Goal: Task Accomplishment & Management: Use online tool/utility

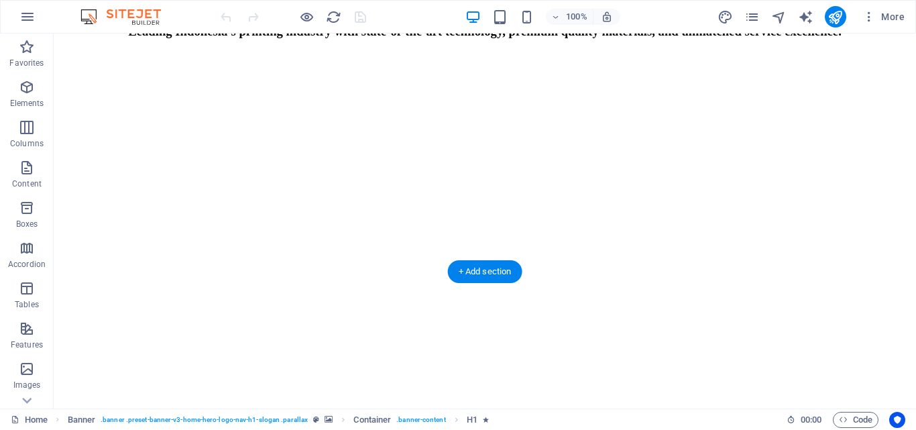
scroll to position [335, 0]
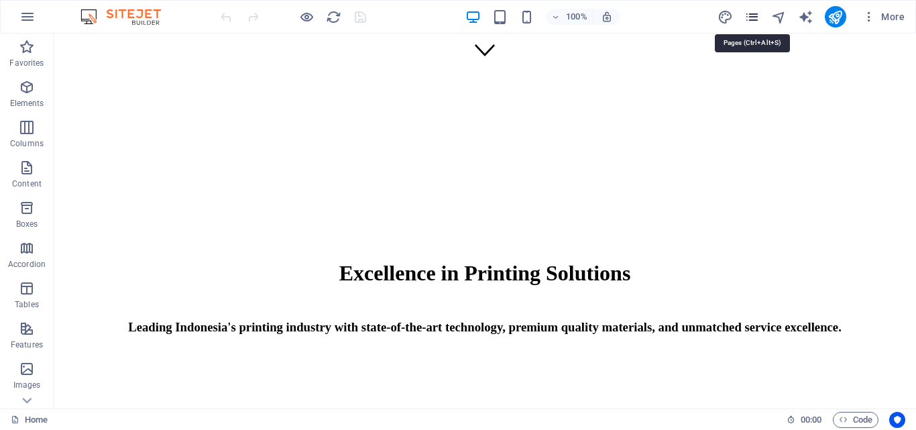
click at [750, 13] on icon "pages" at bounding box center [751, 16] width 15 height 15
click at [759, 21] on icon "pages" at bounding box center [751, 16] width 15 height 15
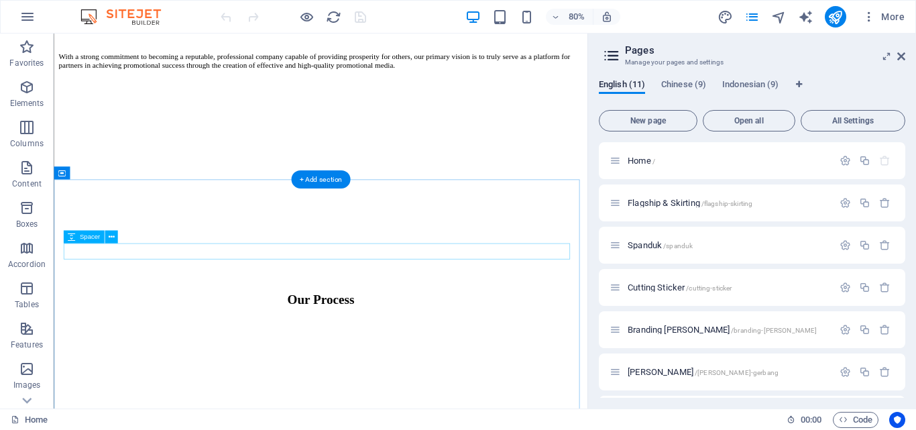
scroll to position [1542, 0]
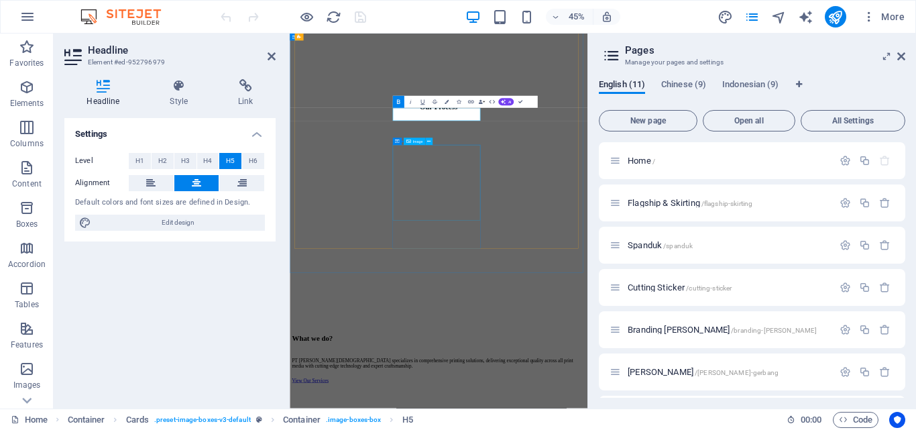
scroll to position [2132, 0]
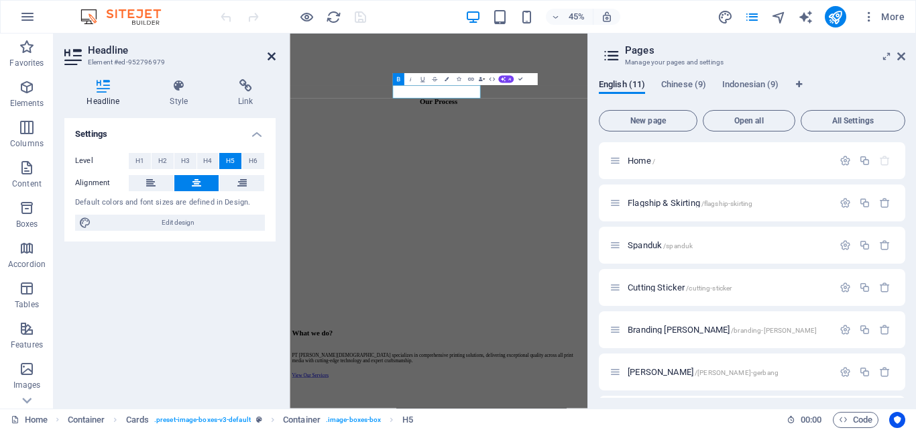
drag, startPoint x: 257, startPoint y: 48, endPoint x: 270, endPoint y: 55, distance: 15.0
click at [256, 48] on h2 "Headline" at bounding box center [182, 50] width 188 height 12
click at [272, 56] on icon at bounding box center [271, 56] width 8 height 11
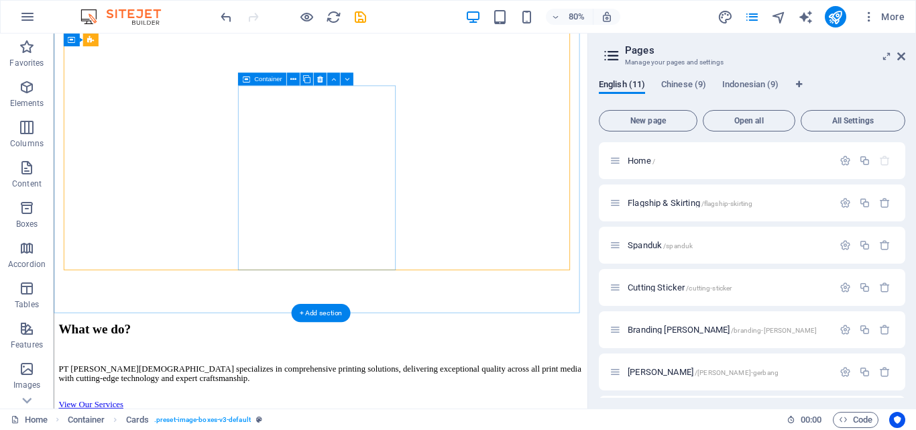
scroll to position [1783, 0]
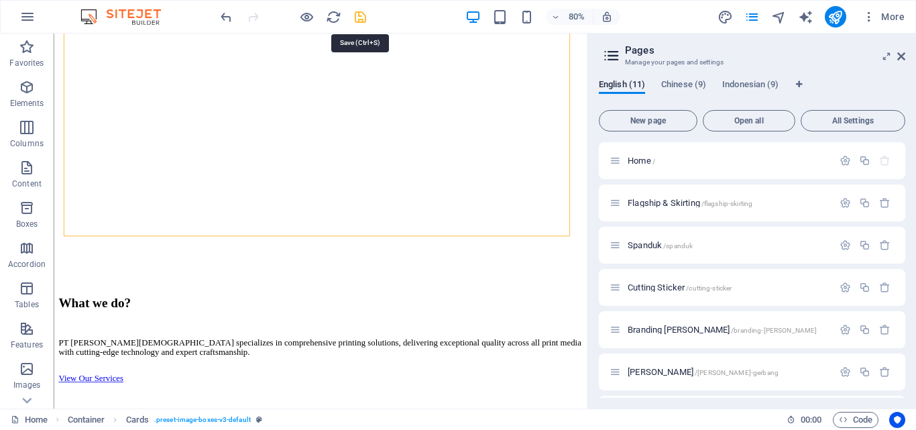
click at [359, 18] on icon "save" at bounding box center [360, 16] width 15 height 15
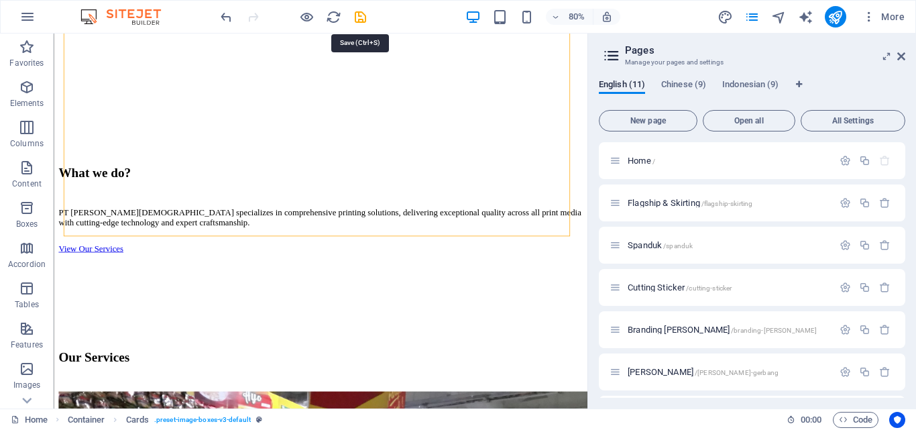
checkbox input "false"
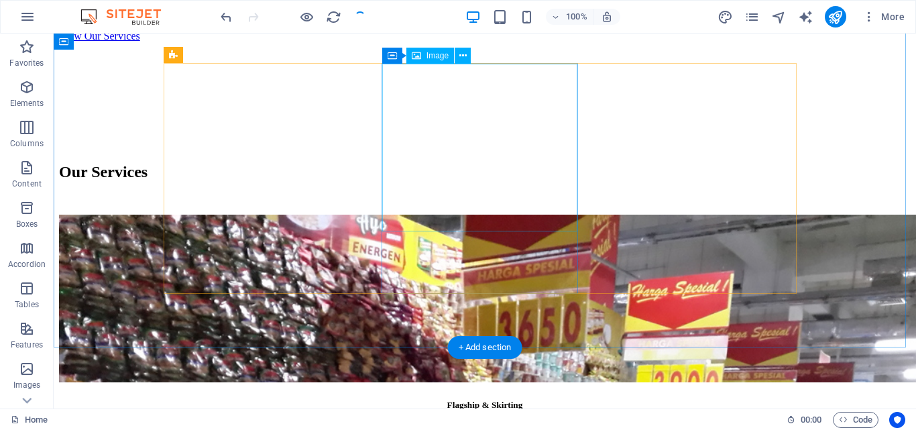
scroll to position [2025, 0]
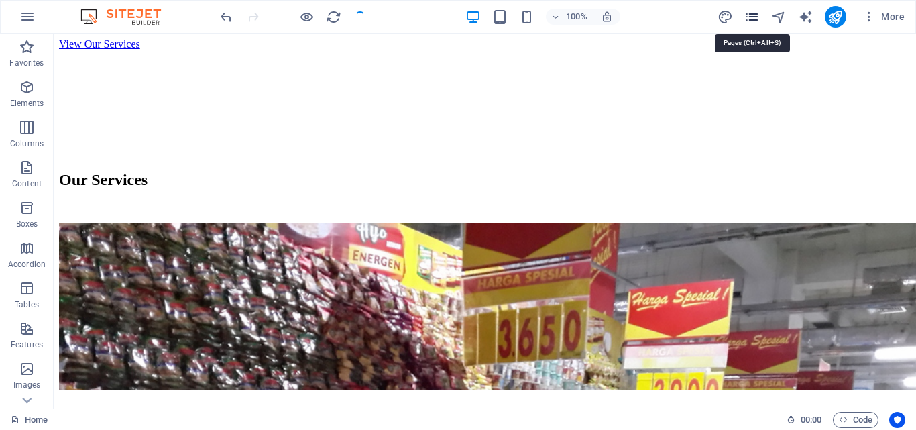
click at [749, 17] on icon "pages" at bounding box center [751, 16] width 15 height 15
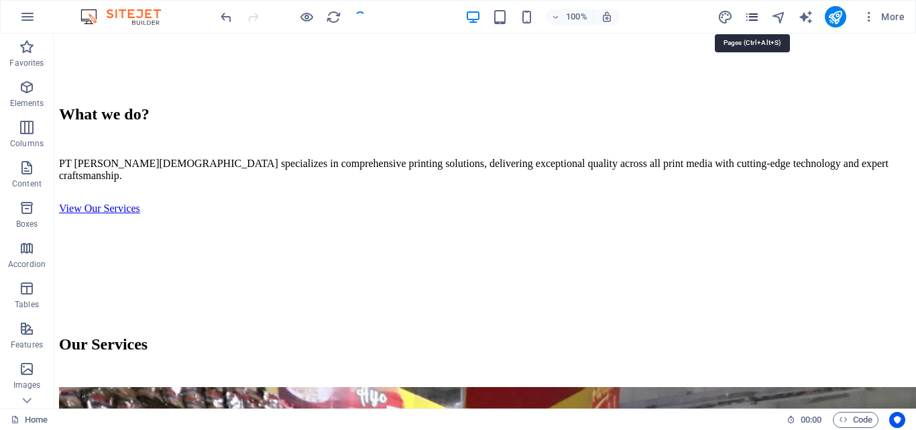
scroll to position [2118, 0]
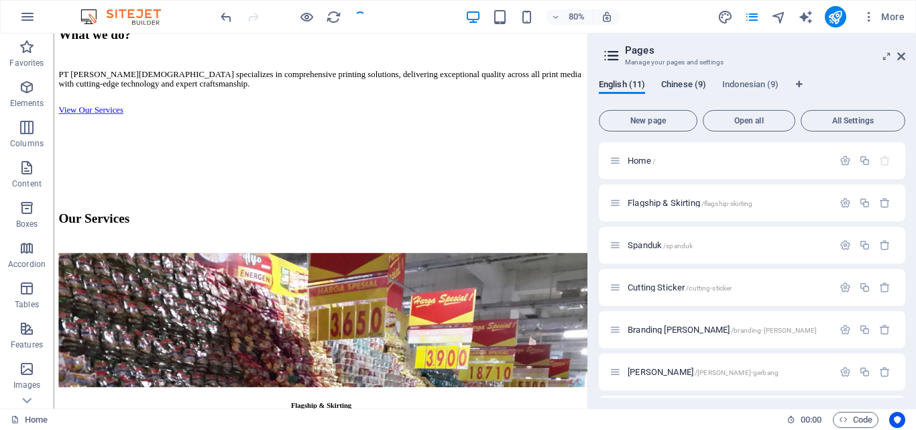
click at [672, 80] on span "Chinese (9)" at bounding box center [683, 85] width 45 height 19
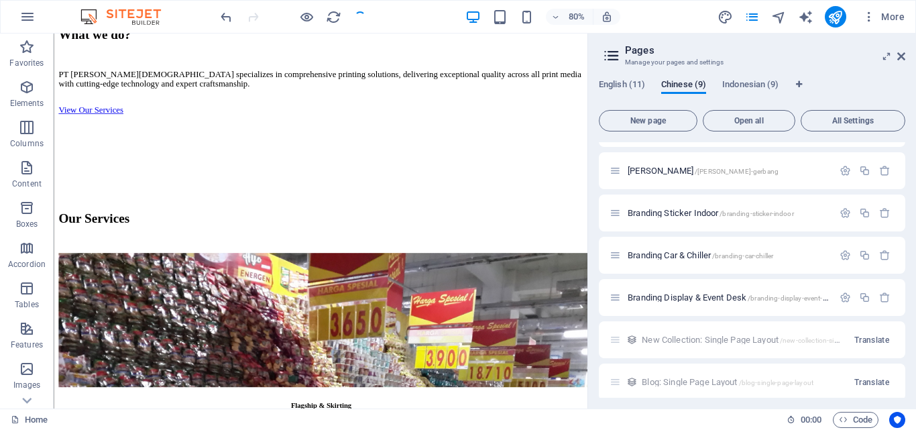
scroll to position [0, 0]
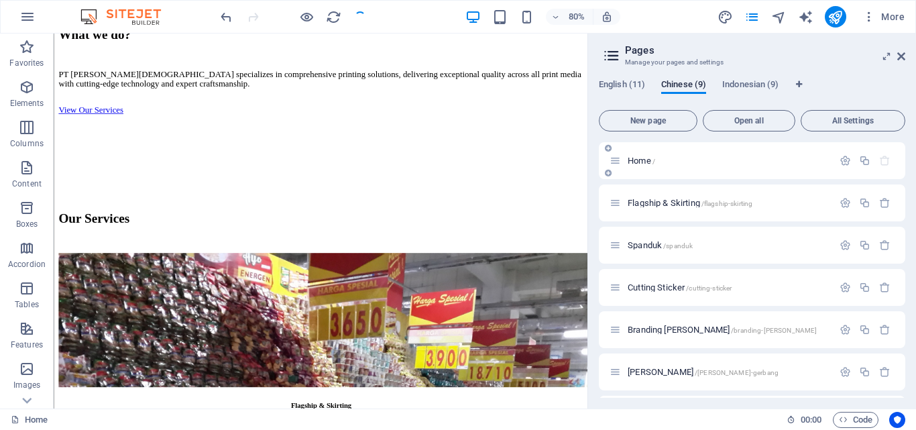
click at [640, 158] on span "Home /" at bounding box center [640, 161] width 27 height 10
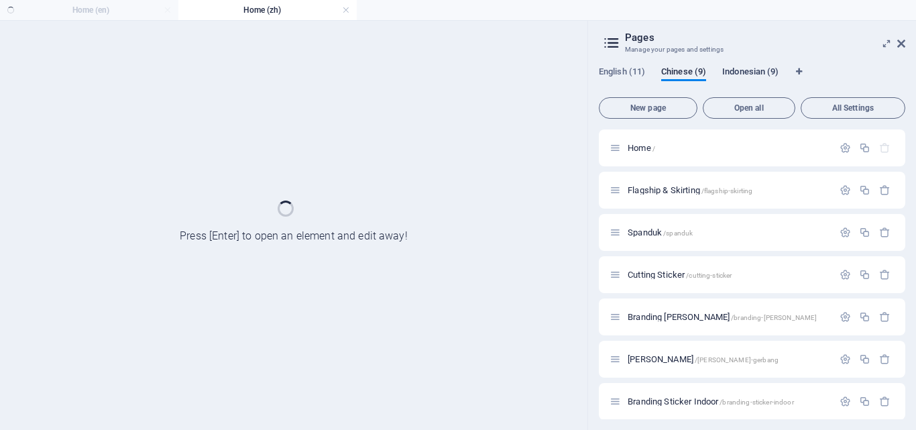
click at [747, 74] on span "Indonesian (9)" at bounding box center [750, 73] width 56 height 19
click at [643, 151] on span "Home /" at bounding box center [640, 148] width 27 height 10
click at [44, 6] on ul "Home (en) Home (zh) Home (id)" at bounding box center [458, 10] width 916 height 20
click at [899, 42] on icon at bounding box center [901, 43] width 8 height 11
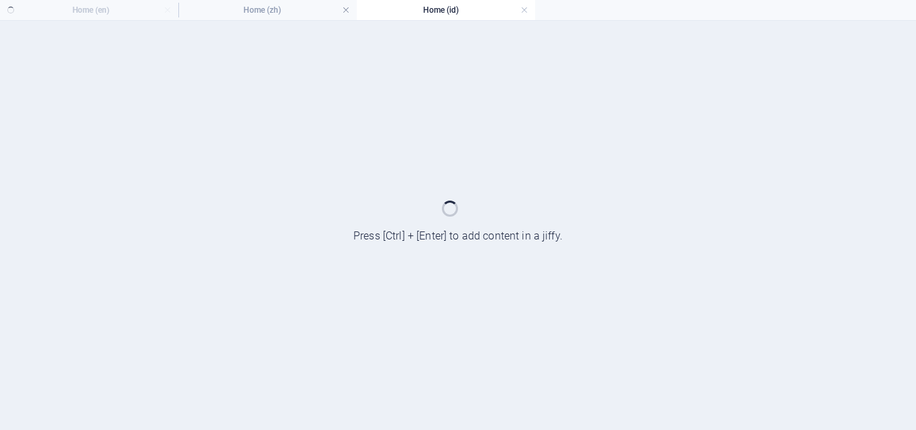
click at [127, 14] on ul "Home (en) Home (zh) Home (id)" at bounding box center [458, 10] width 916 height 20
drag, startPoint x: 278, startPoint y: 73, endPoint x: 240, endPoint y: 97, distance: 45.2
click at [240, 97] on div at bounding box center [458, 225] width 916 height 409
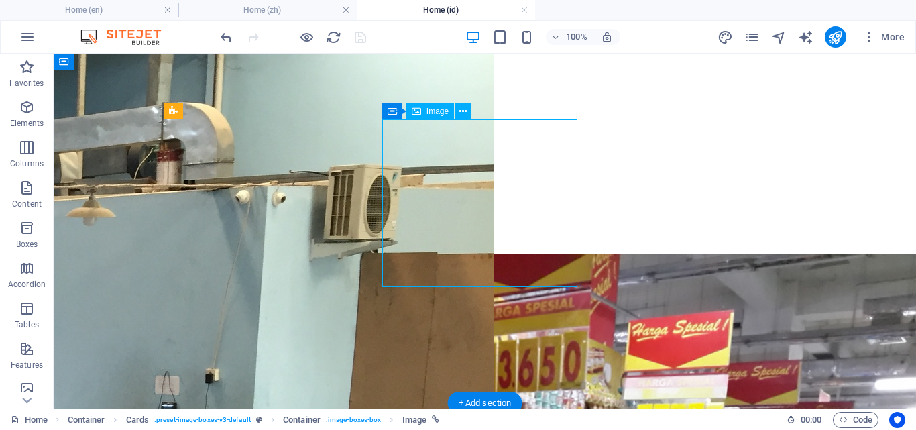
select select "vw"
select select "px"
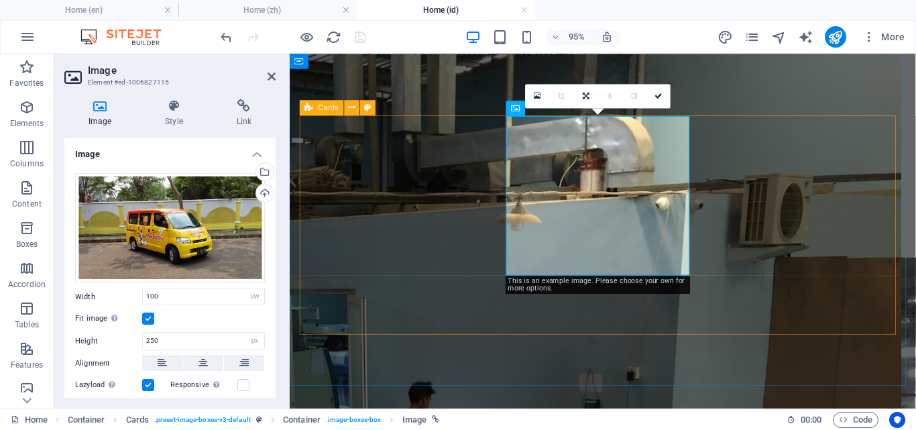
scroll to position [2030, 0]
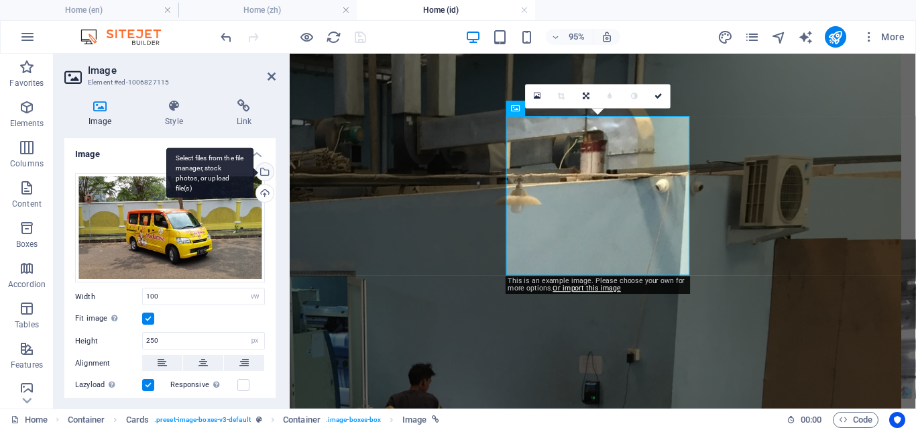
click at [266, 168] on div "Select files from the file manager, stock photos, or upload file(s)" at bounding box center [263, 173] width 20 height 20
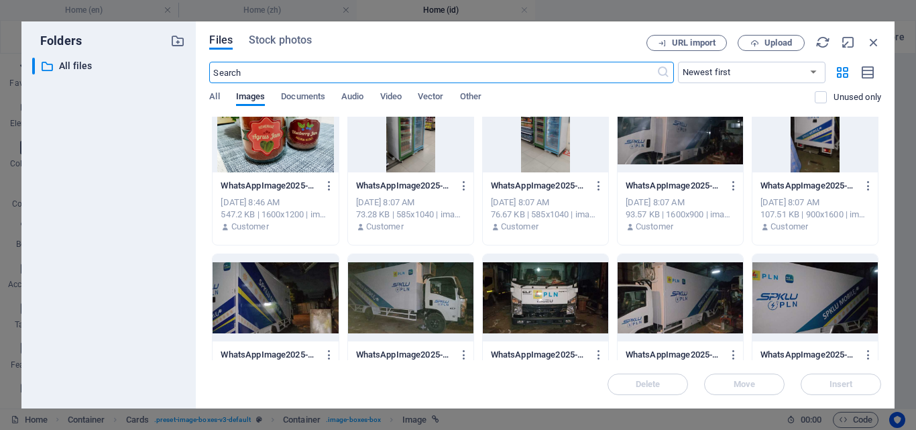
scroll to position [268, 0]
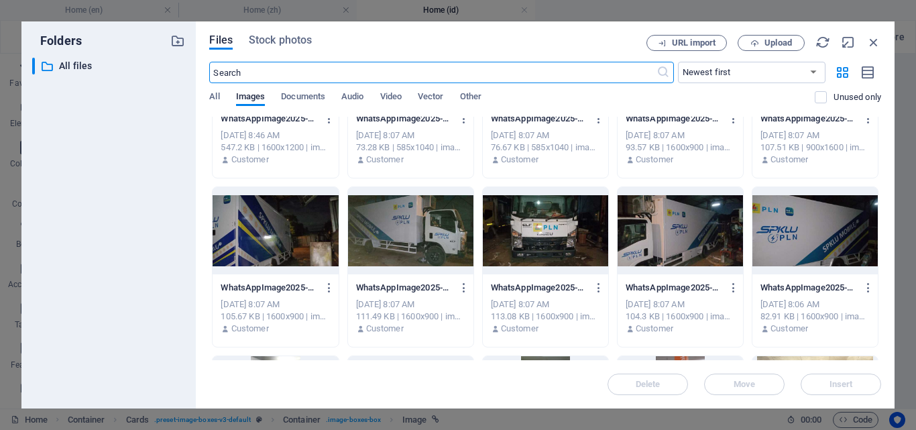
click at [648, 244] on div at bounding box center [679, 230] width 125 height 87
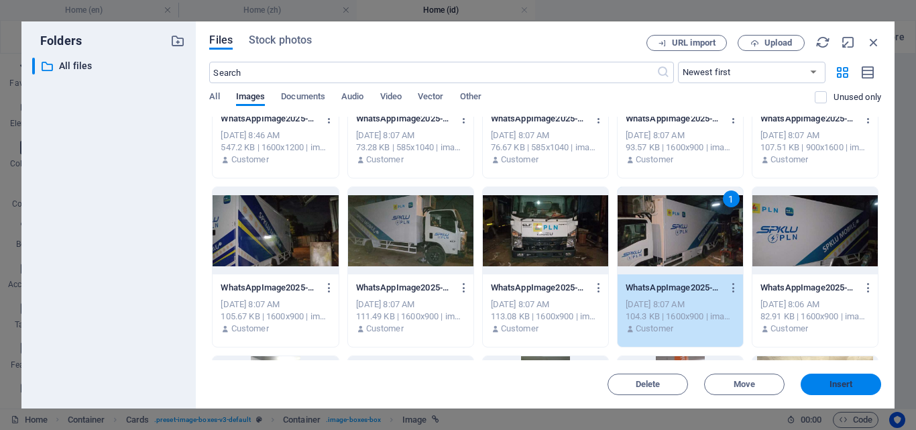
drag, startPoint x: 822, startPoint y: 383, endPoint x: 556, endPoint y: 345, distance: 268.3
click at [822, 383] on span "Insert" at bounding box center [841, 384] width 70 height 8
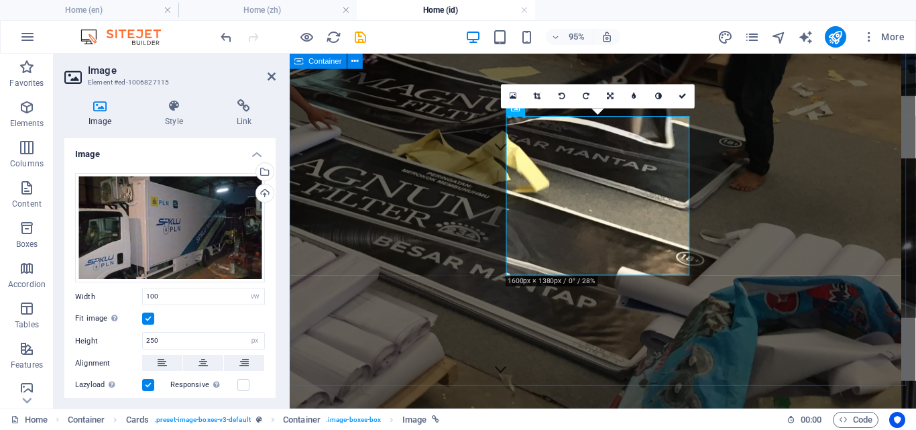
scroll to position [2030, 0]
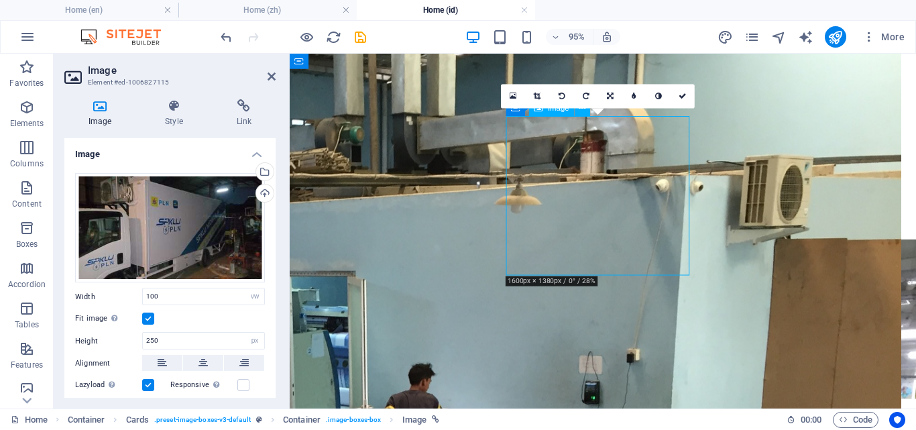
drag, startPoint x: 629, startPoint y: 173, endPoint x: 640, endPoint y: 175, distance: 10.9
drag, startPoint x: 603, startPoint y: 174, endPoint x: 636, endPoint y: 143, distance: 44.6
click at [672, 97] on link at bounding box center [682, 96] width 24 height 24
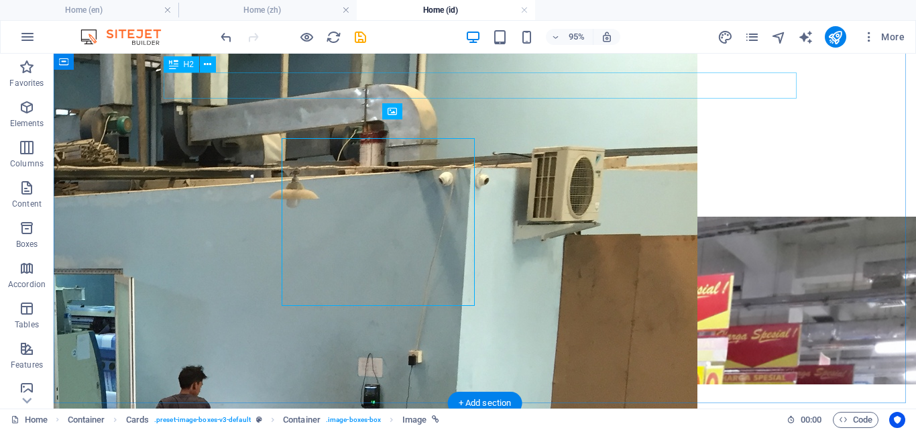
scroll to position [2011, 0]
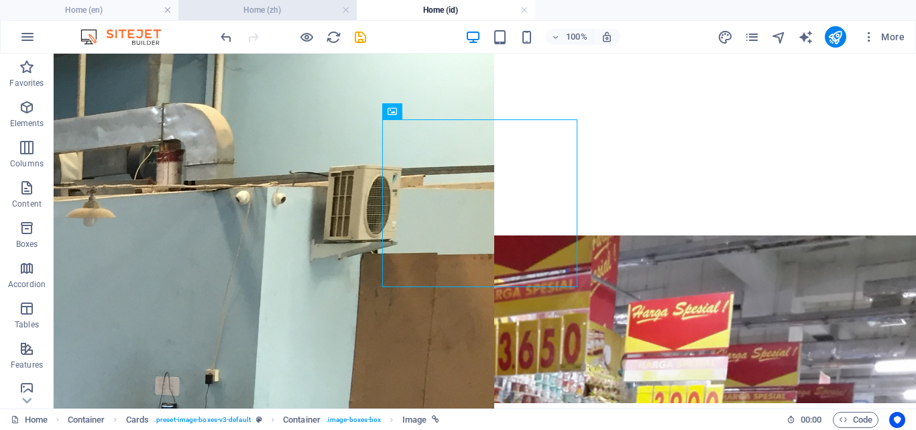
click at [296, 13] on h4 "Home (zh)" at bounding box center [267, 10] width 178 height 15
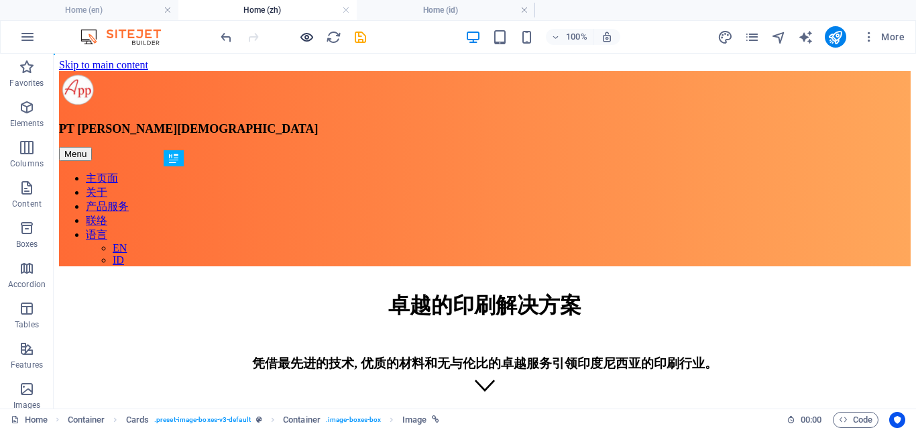
scroll to position [0, 0]
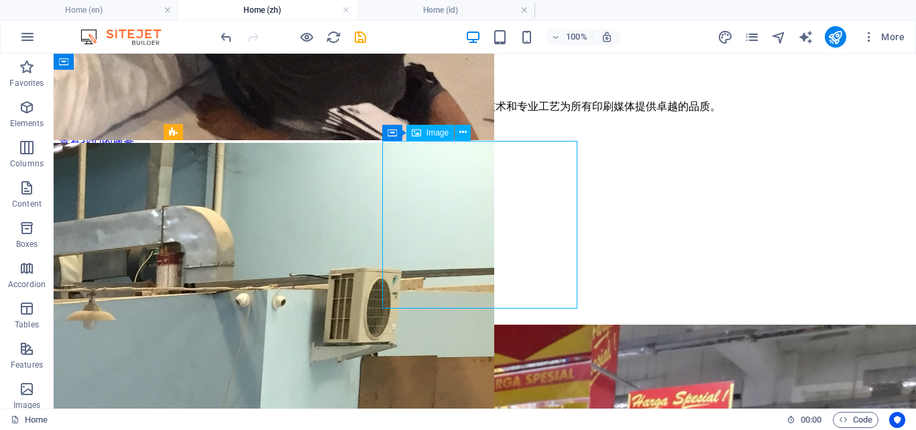
select select "vw"
select select "px"
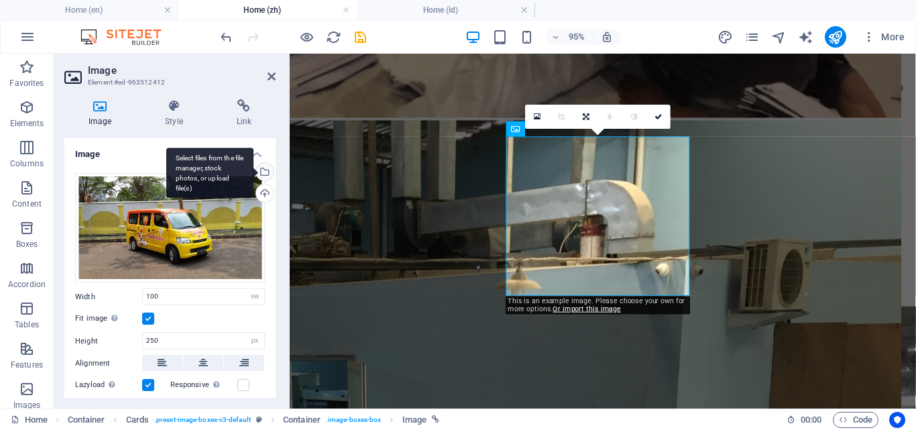
click at [253, 173] on div "Select files from the file manager, stock photos, or upload file(s)" at bounding box center [209, 172] width 87 height 50
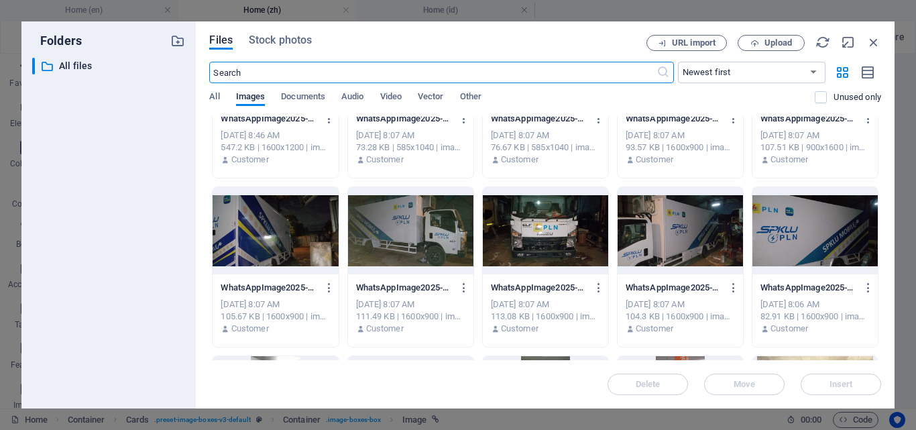
scroll to position [402, 0]
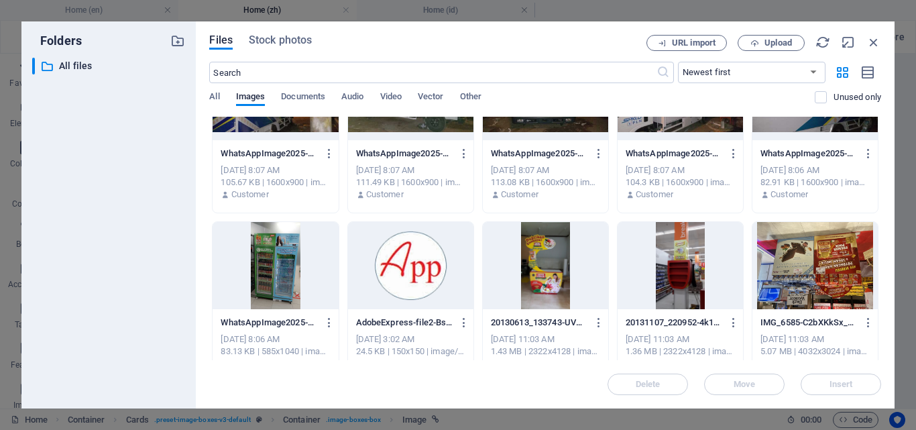
click at [688, 142] on div "WhatsAppImage2025-10-03at12.38.131-lUPPgoeXkAh4CBDdJSq2AQ.jpeg WhatsAppImage202…" at bounding box center [679, 174] width 125 height 68
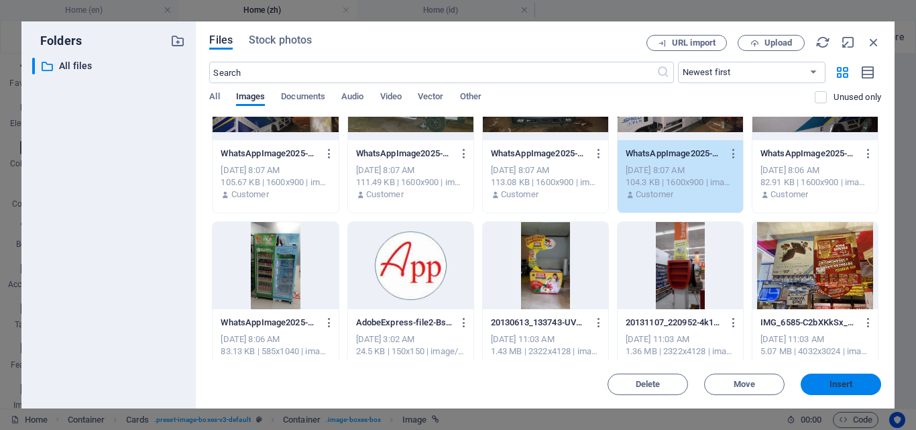
click at [821, 383] on span "Insert" at bounding box center [841, 384] width 70 height 8
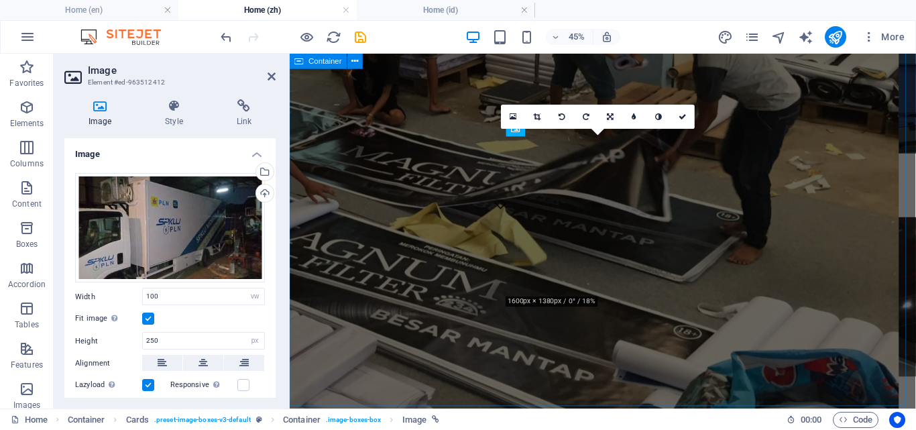
scroll to position [1963, 0]
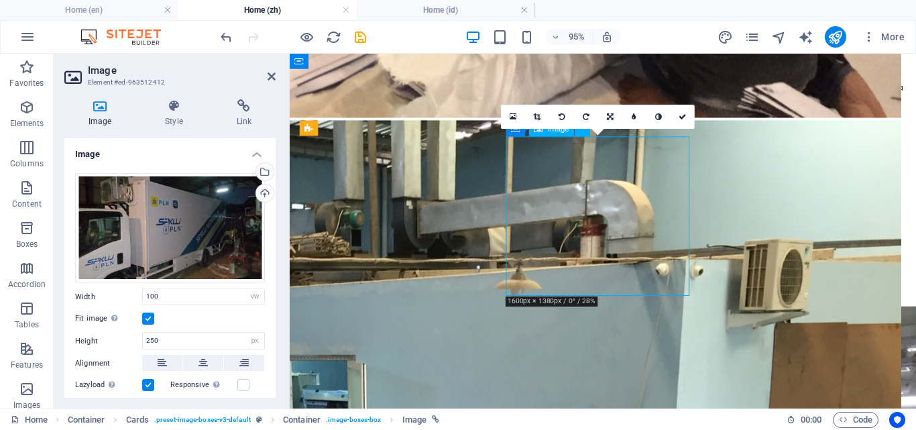
drag, startPoint x: 612, startPoint y: 190, endPoint x: 629, endPoint y: 188, distance: 16.9
click at [679, 114] on icon at bounding box center [683, 116] width 8 height 7
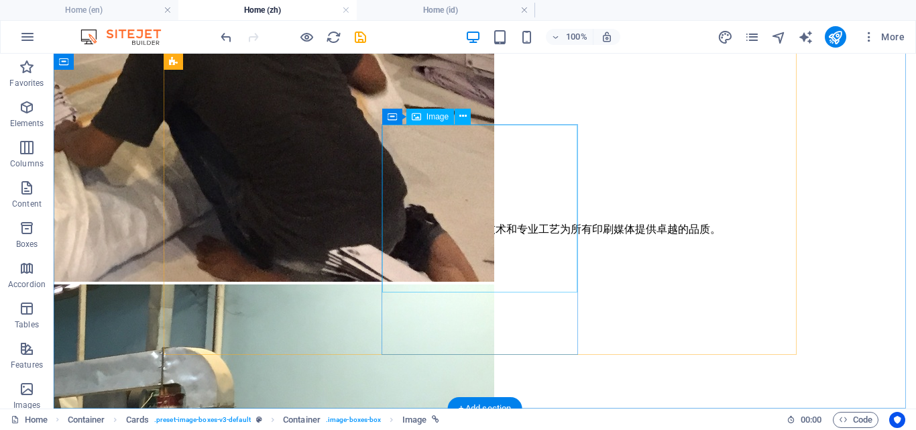
scroll to position [1542, 0]
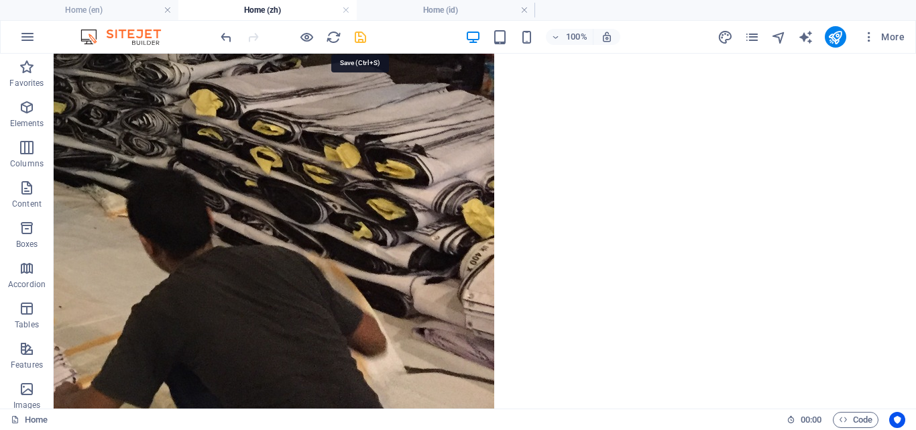
click at [356, 37] on icon "save" at bounding box center [360, 36] width 15 height 15
checkbox input "false"
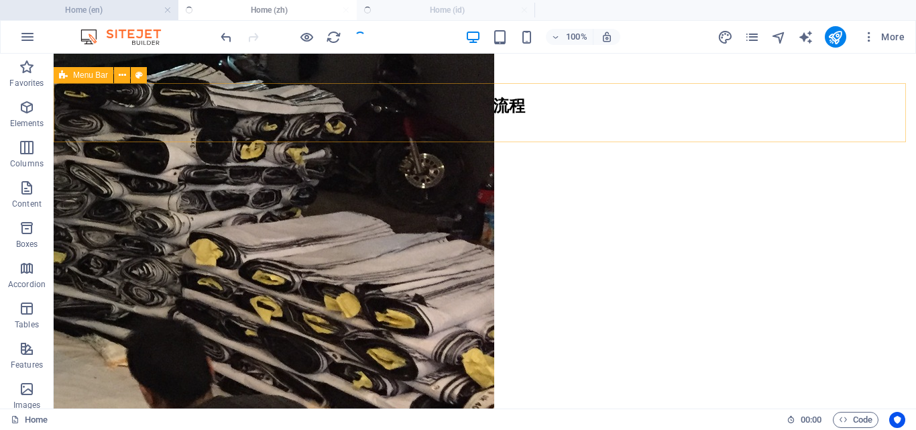
scroll to position [1341, 0]
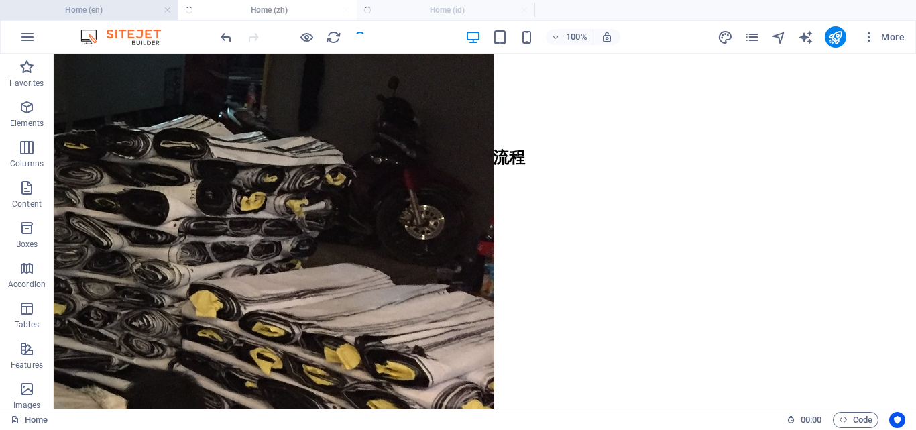
click at [62, 3] on h4 "Home (en)" at bounding box center [89, 10] width 178 height 15
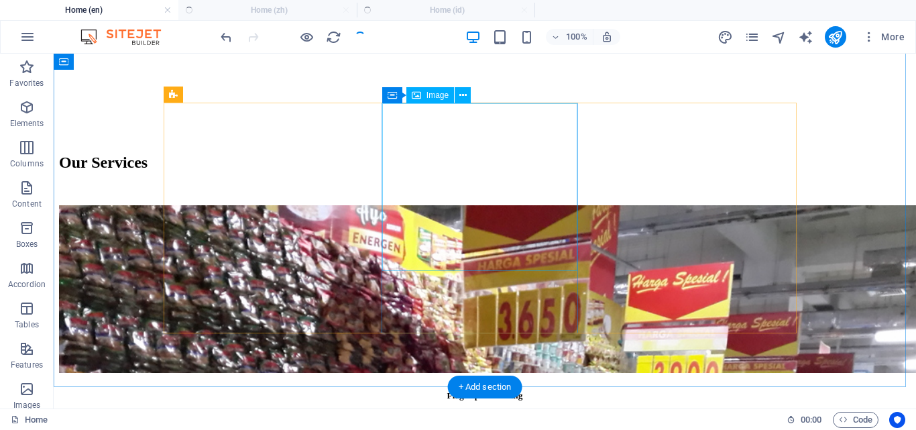
scroll to position [2027, 0]
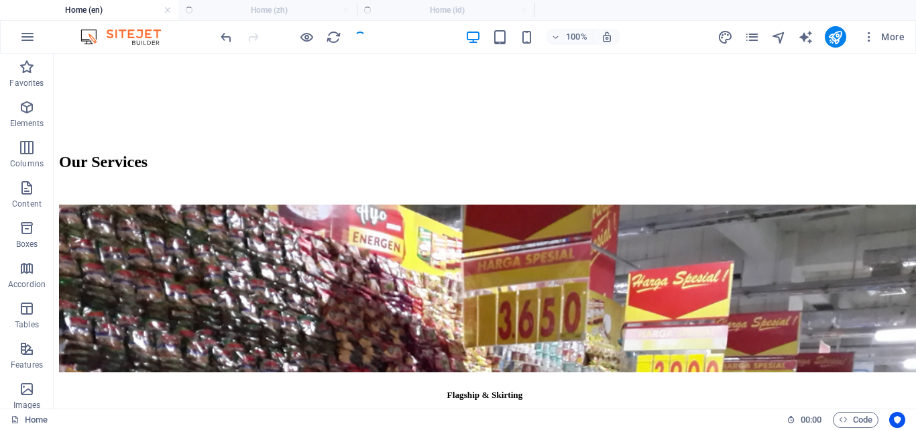
click at [239, 15] on ul "Home (en) Home (zh) Home (id)" at bounding box center [458, 10] width 916 height 20
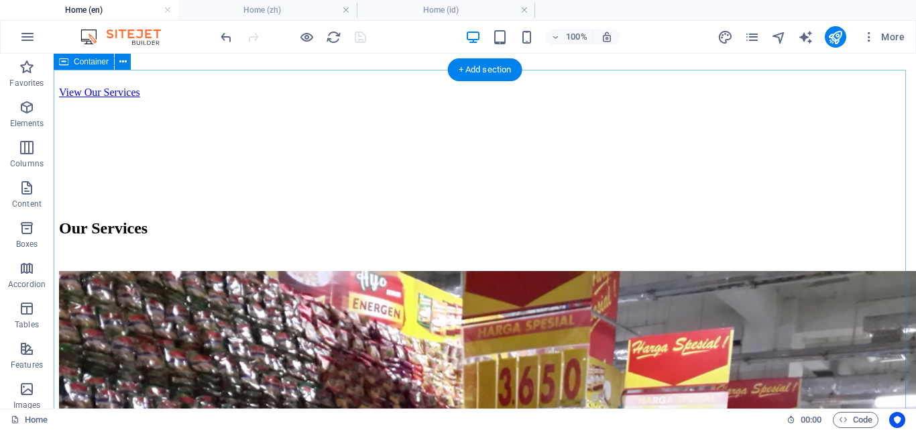
scroll to position [1960, 0]
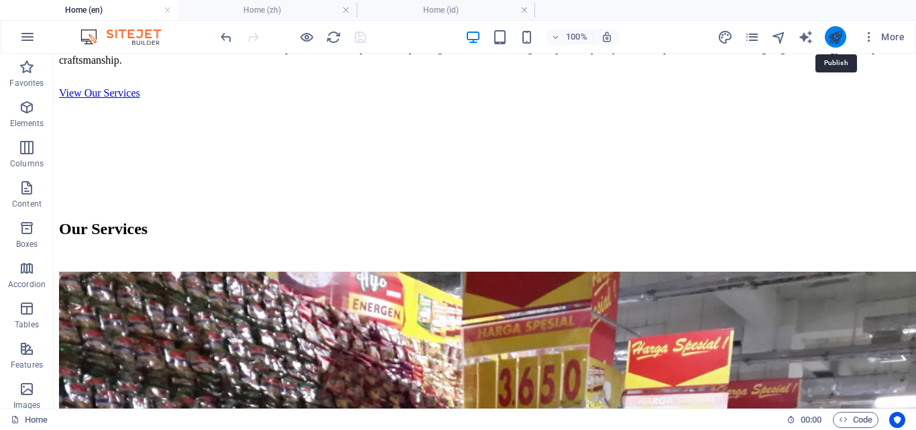
click at [839, 38] on icon "publish" at bounding box center [834, 36] width 15 height 15
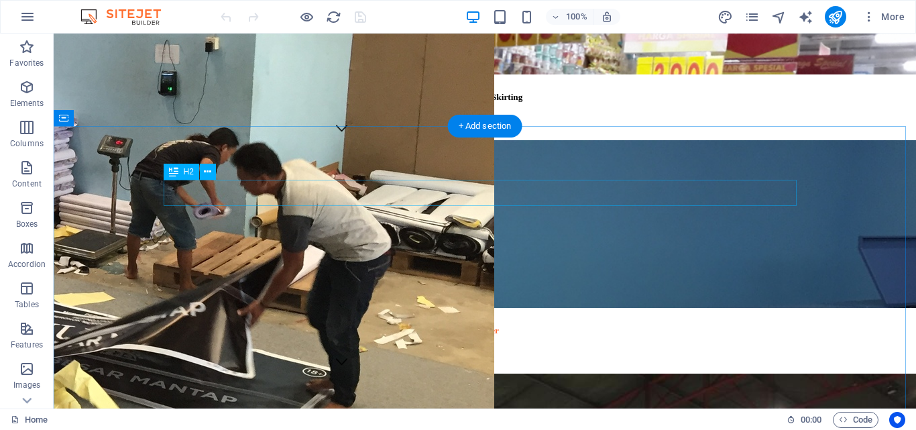
scroll to position [2319, 0]
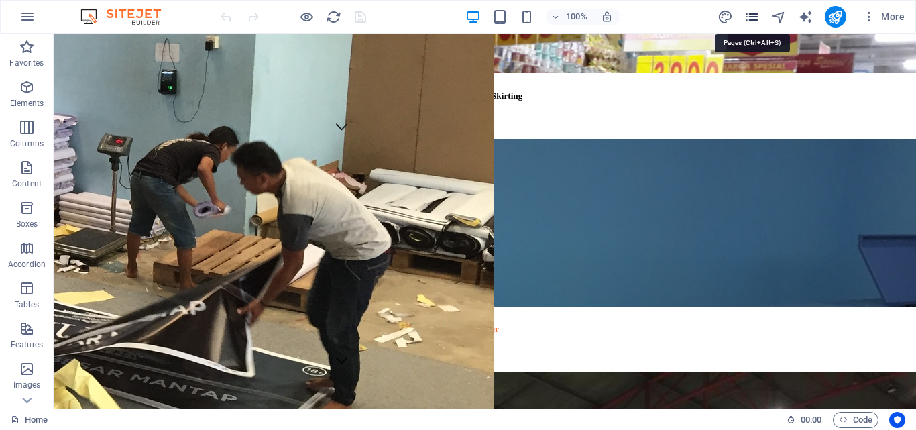
click at [749, 14] on icon "pages" at bounding box center [751, 16] width 15 height 15
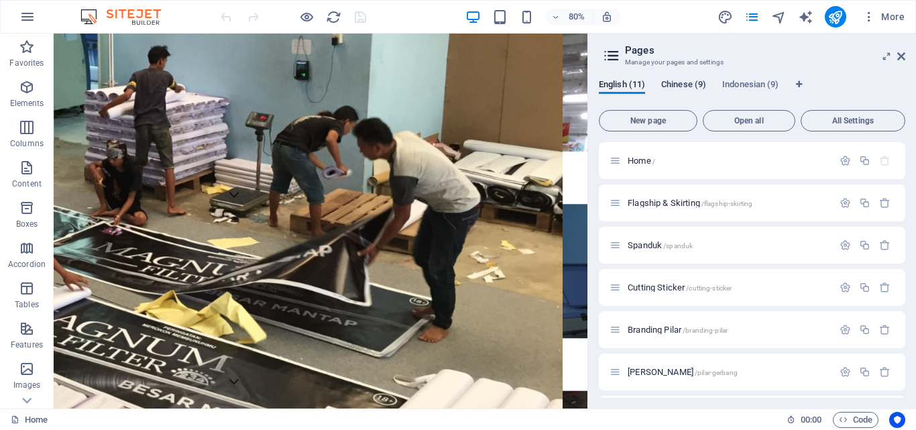
click at [701, 86] on span "Chinese (9)" at bounding box center [683, 85] width 45 height 19
click at [648, 163] on span "Home /" at bounding box center [640, 161] width 27 height 10
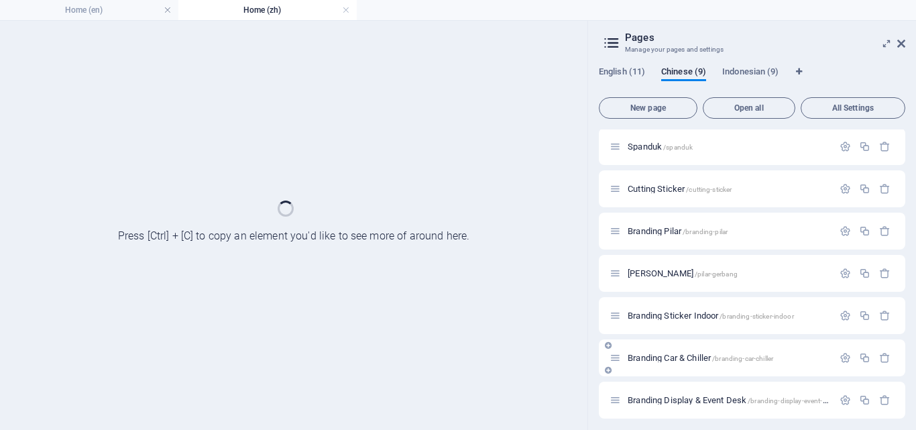
scroll to position [134, 0]
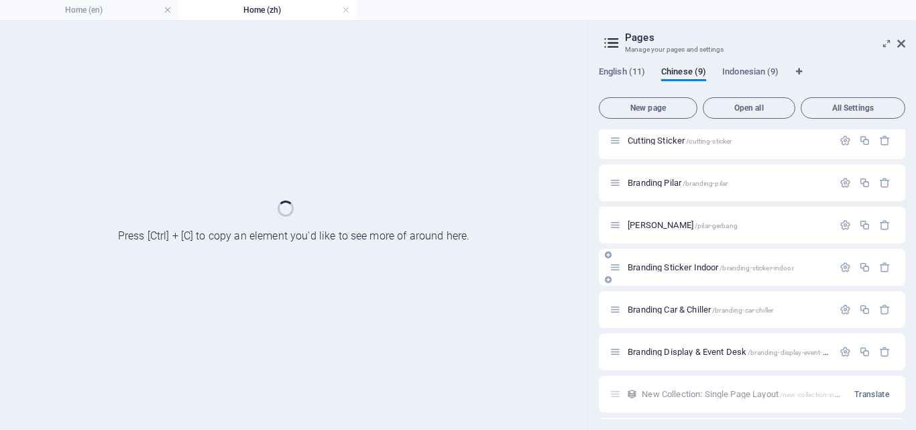
click at [670, 265] on span "Branding Sticker Indoor /branding-sticker-indoor" at bounding box center [710, 267] width 166 height 10
click at [750, 68] on span "Indonesian (9)" at bounding box center [750, 73] width 56 height 19
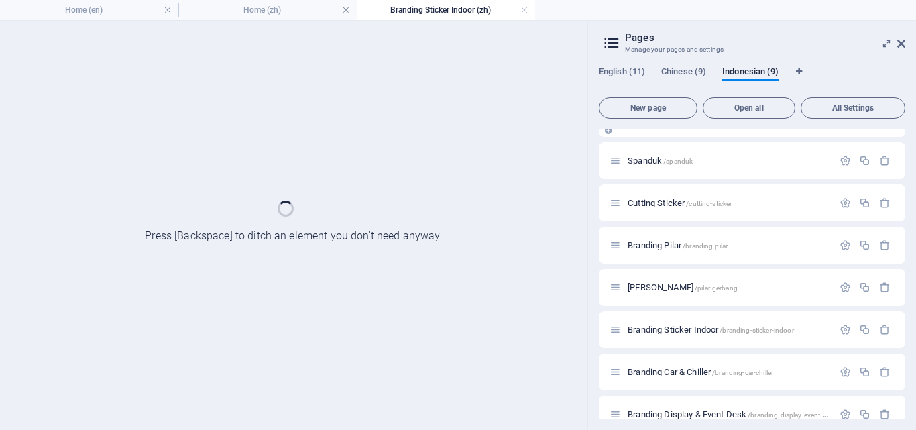
scroll to position [0, 0]
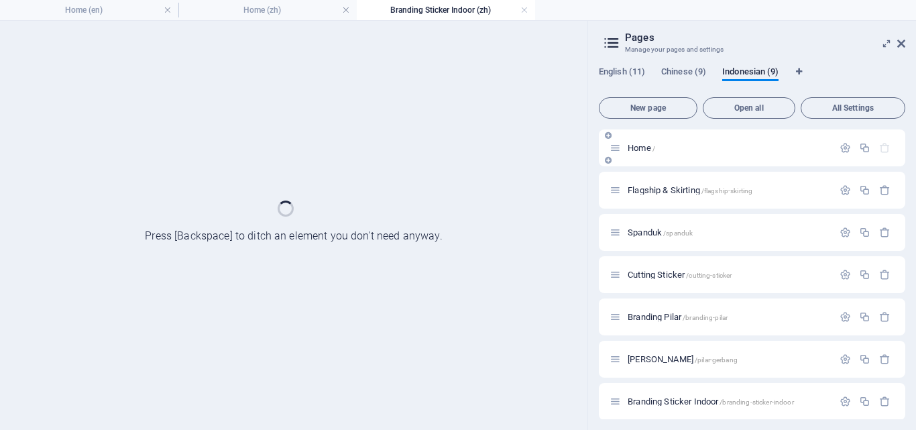
click at [653, 149] on span "Home /" at bounding box center [640, 148] width 27 height 10
click at [901, 47] on icon at bounding box center [901, 43] width 8 height 11
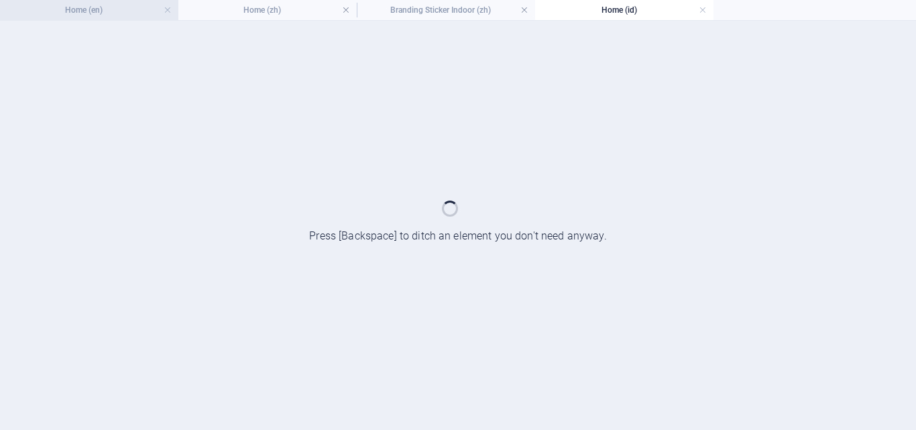
click at [80, 13] on h4 "Home (en)" at bounding box center [89, 10] width 178 height 15
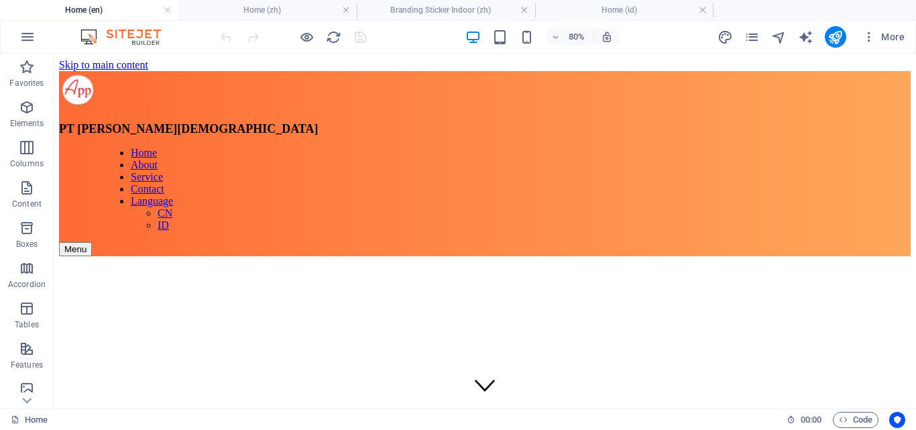
scroll to position [2456, 0]
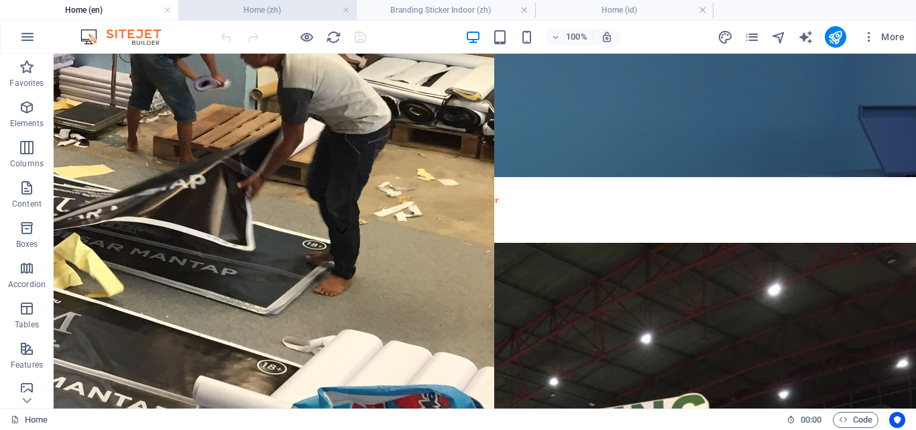
click at [294, 13] on h4 "Home (zh)" at bounding box center [267, 10] width 178 height 15
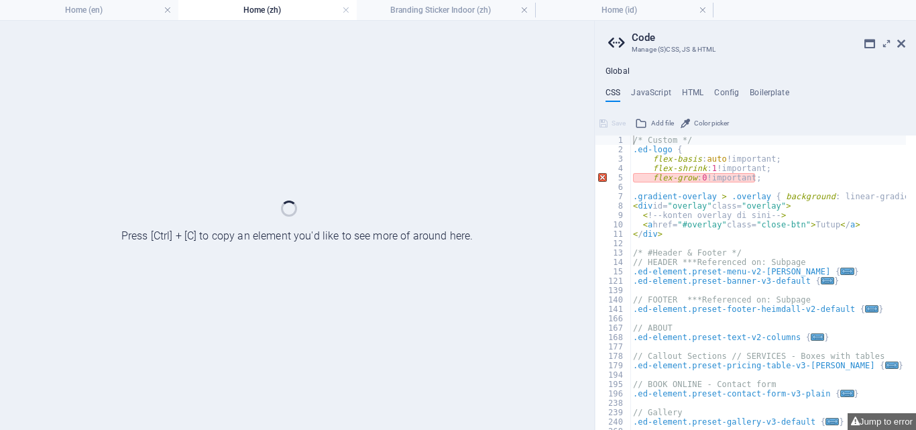
click at [905, 47] on aside "Code Manage (S)CSS, JS & HTML Global CSS JavaScript HTML Config Boilerplate /* …" at bounding box center [755, 225] width 322 height 409
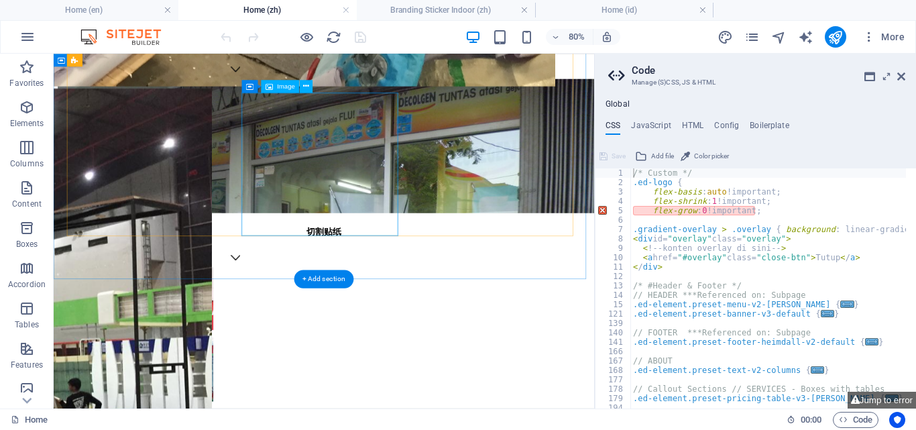
scroll to position [3017, 0]
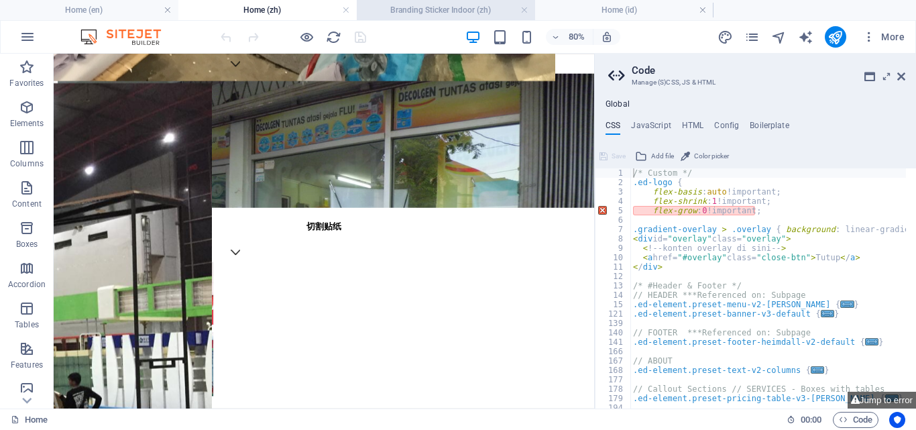
click at [470, 11] on h4 "Branding Sticker Indoor (zh)" at bounding box center [446, 10] width 178 height 15
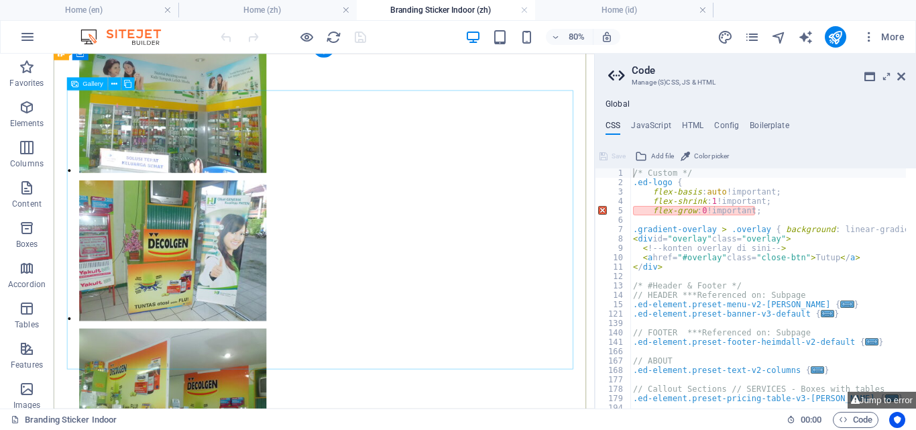
scroll to position [52, 0]
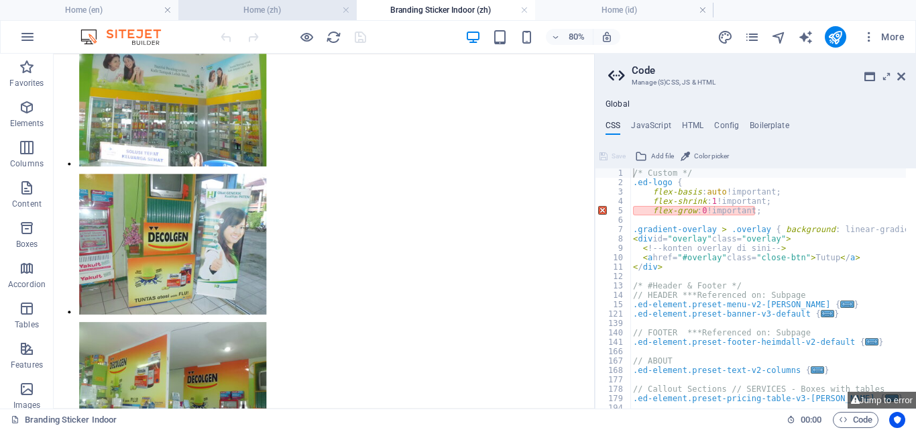
click at [296, 15] on h4 "Home (zh)" at bounding box center [267, 10] width 178 height 15
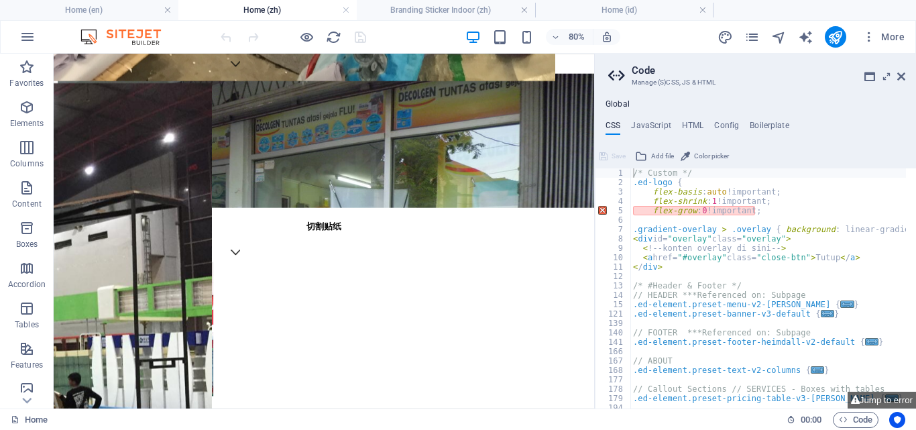
scroll to position [0, 0]
click at [751, 39] on icon "pages" at bounding box center [751, 36] width 15 height 15
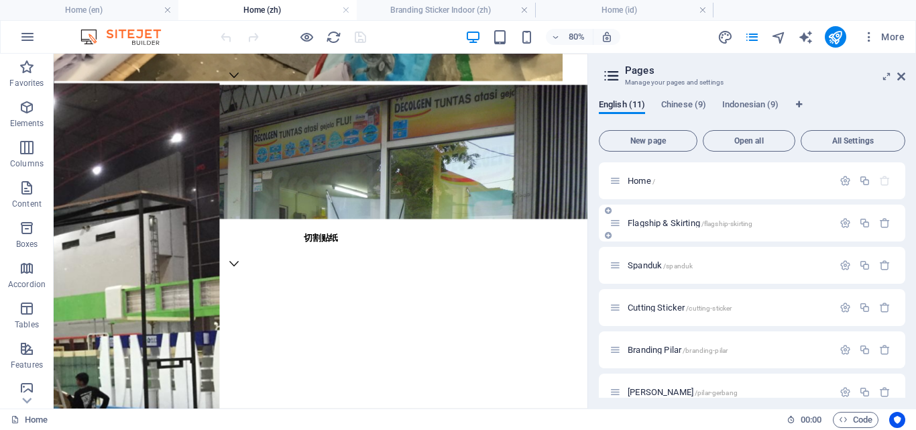
click at [653, 217] on div "Flagship & Skirting /flagship-skirting" at bounding box center [720, 222] width 223 height 15
click at [653, 223] on span "Flagship & Skirting /flagship-skirting" at bounding box center [689, 223] width 125 height 10
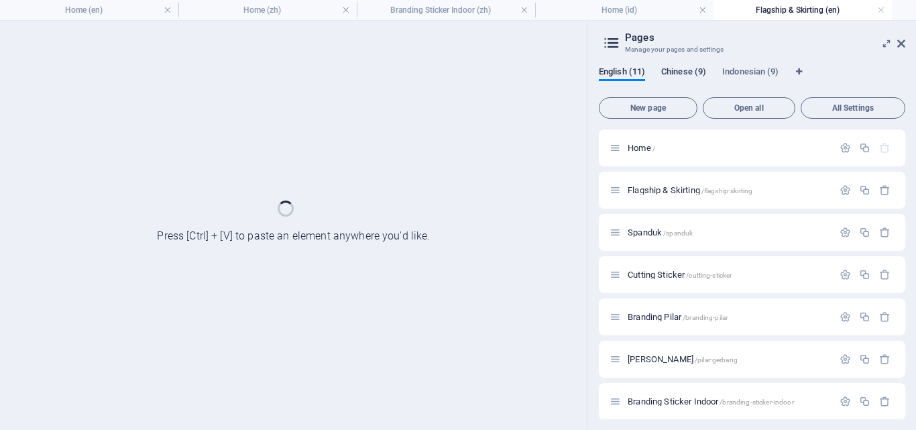
click at [700, 76] on span "Chinese (9)" at bounding box center [683, 73] width 45 height 19
click at [664, 191] on span "Flagship & Skirting /flagship-skirting" at bounding box center [689, 190] width 125 height 10
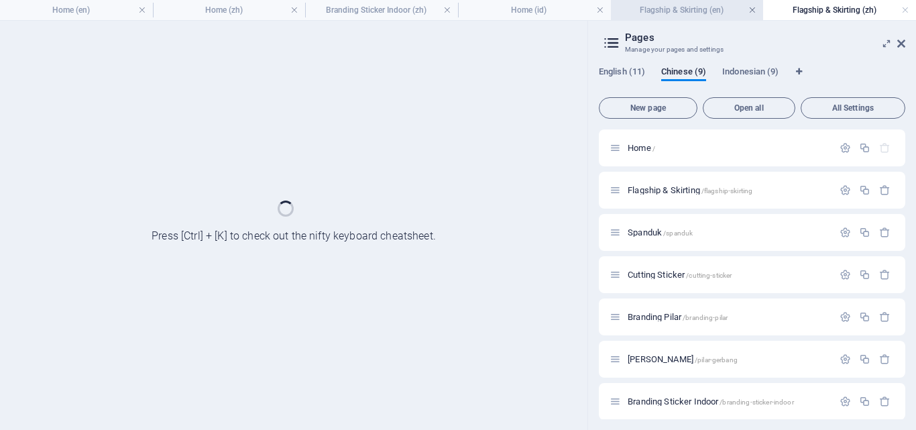
click at [752, 11] on link at bounding box center [752, 10] width 8 height 13
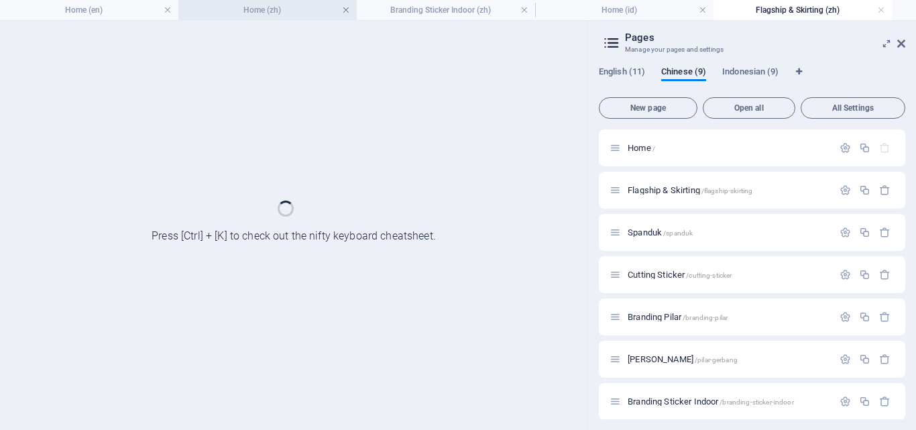
click at [348, 9] on link at bounding box center [346, 10] width 8 height 13
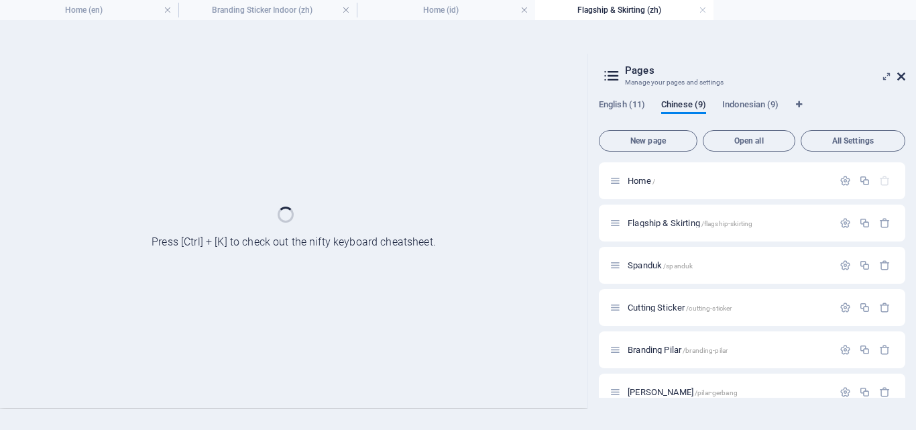
click at [901, 75] on icon at bounding box center [901, 76] width 8 height 11
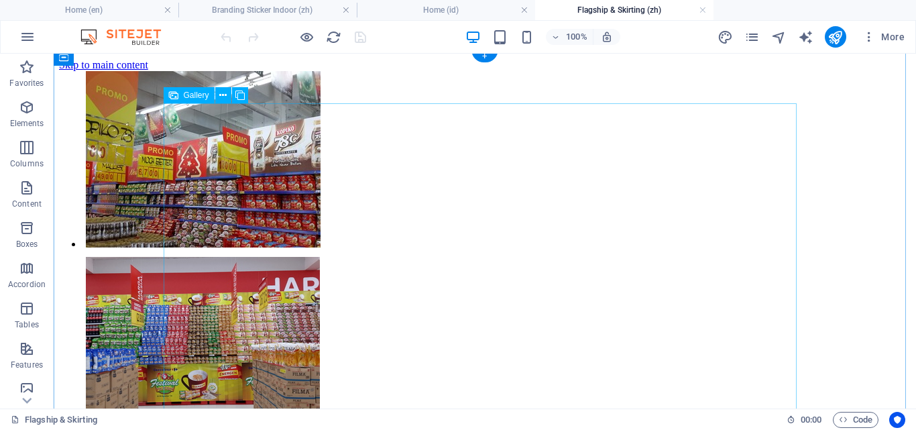
scroll to position [141, 0]
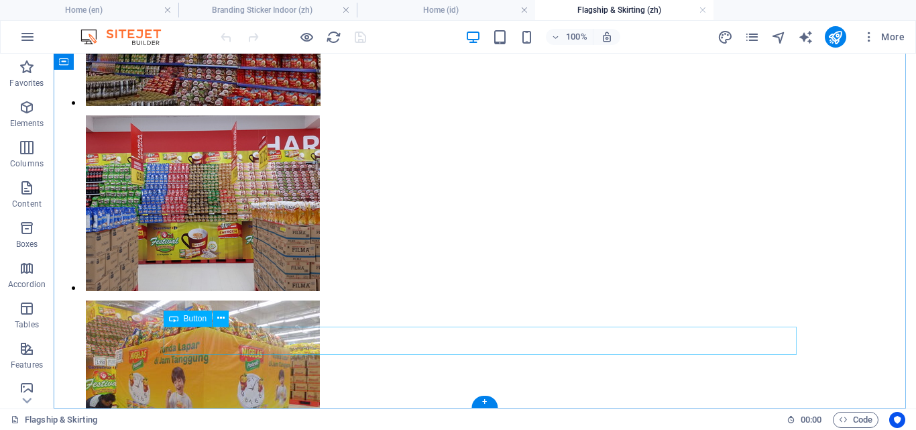
select select "px"
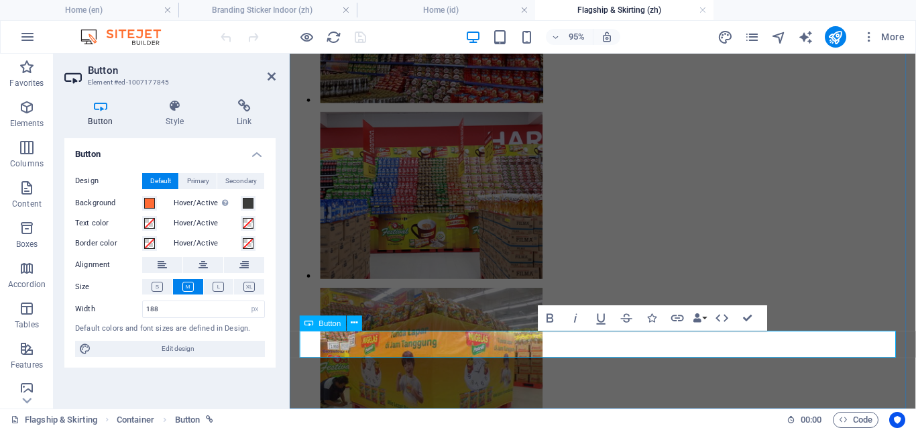
scroll to position [123, 0]
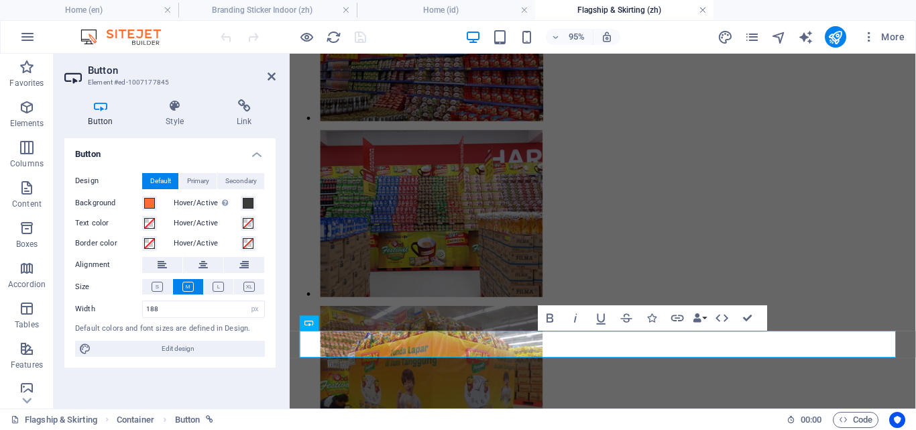
click at [704, 9] on link at bounding box center [703, 10] width 8 height 13
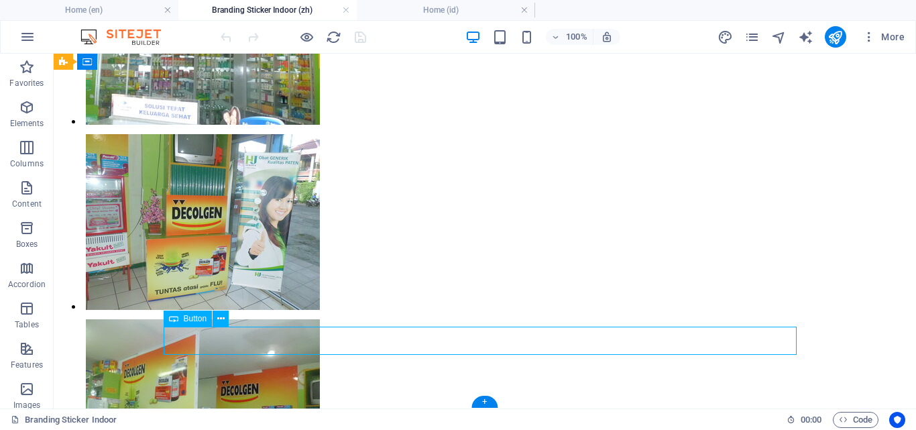
select select "px"
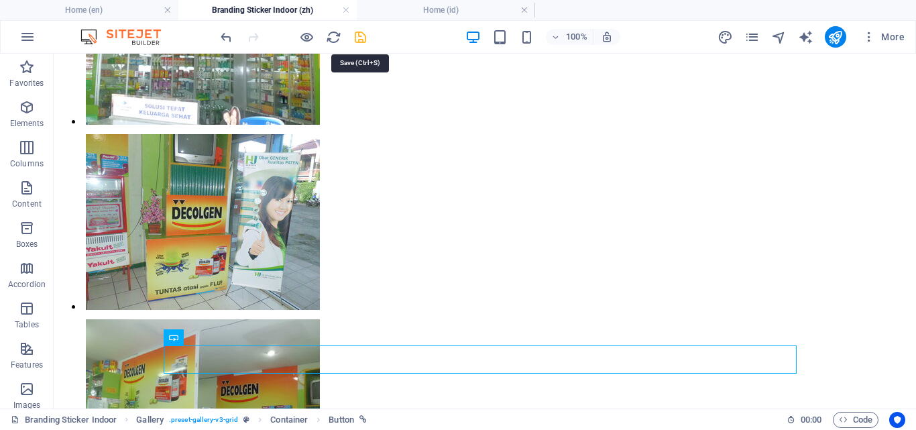
click at [360, 35] on icon "save" at bounding box center [360, 36] width 15 height 15
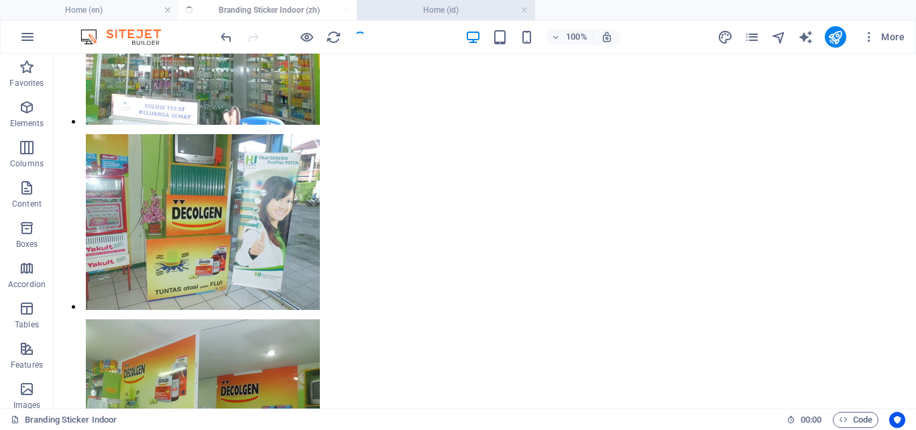
click at [404, 7] on h4 "Home (id)" at bounding box center [446, 10] width 178 height 15
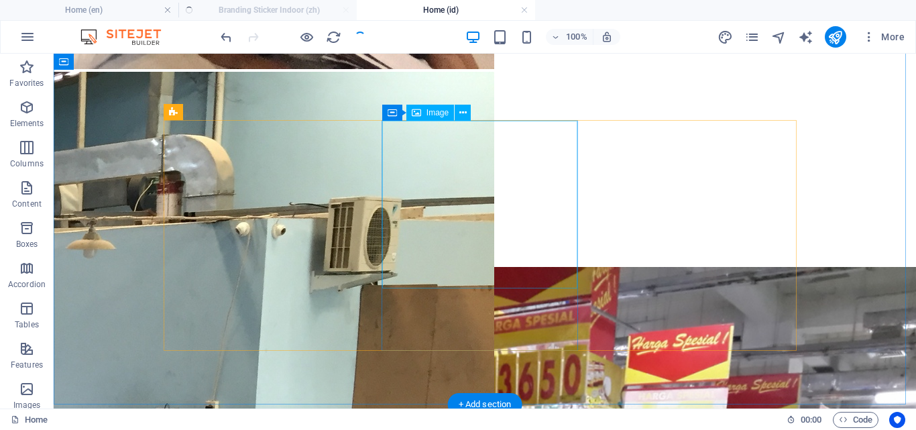
scroll to position [1944, 0]
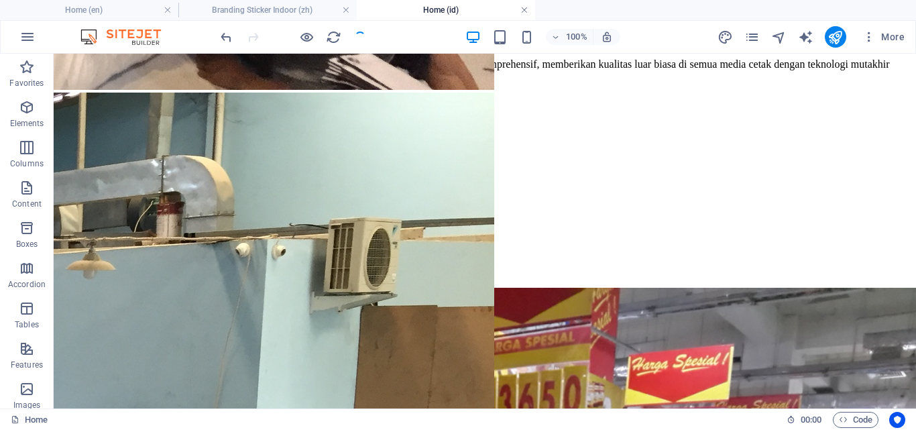
drag, startPoint x: 525, startPoint y: 10, endPoint x: 346, endPoint y: 89, distance: 195.7
click at [525, 10] on link at bounding box center [524, 10] width 8 height 13
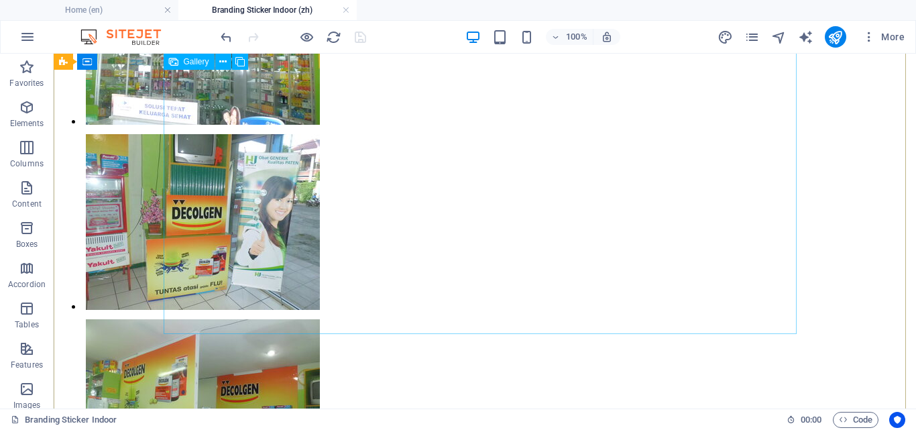
scroll to position [0, 0]
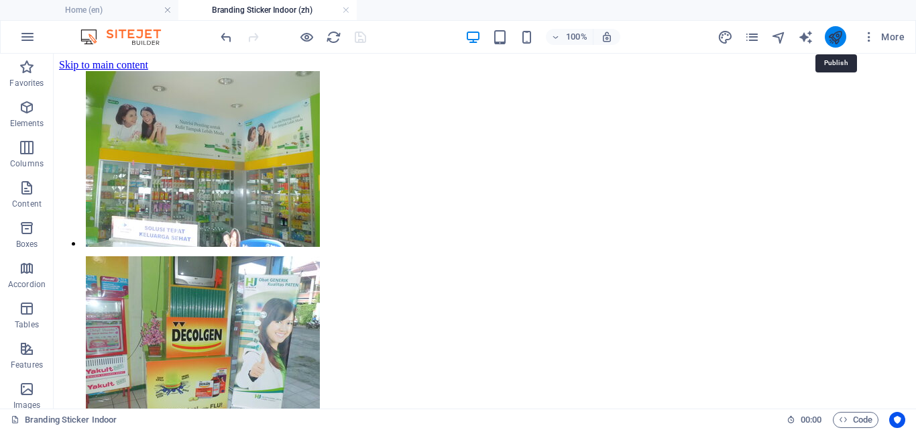
click at [828, 37] on icon "publish" at bounding box center [834, 36] width 15 height 15
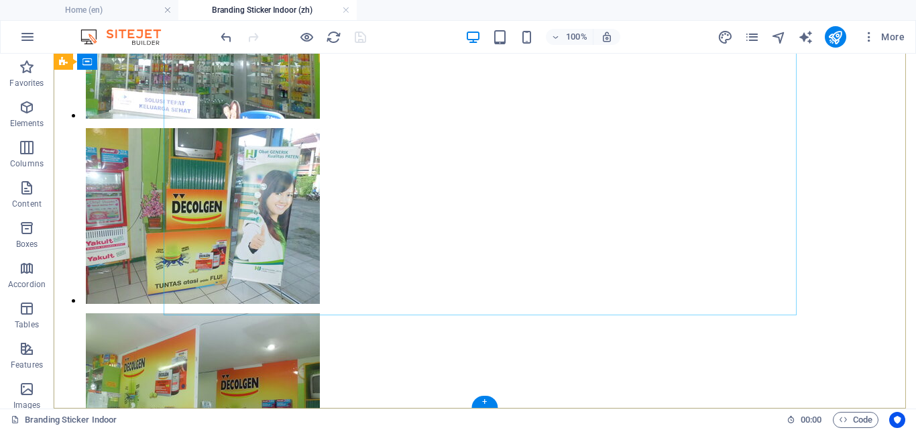
scroll to position [141, 0]
